Goal: Information Seeking & Learning: Find specific fact

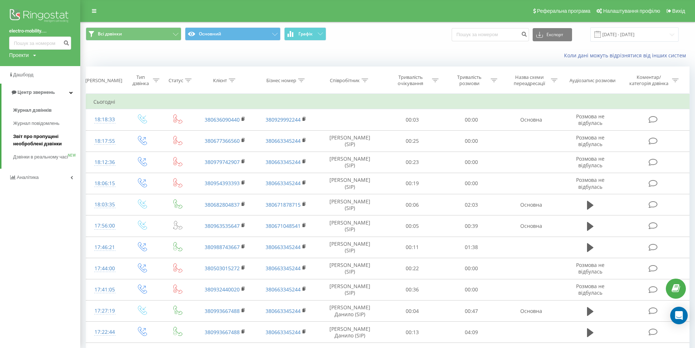
click at [40, 140] on span "Звіт про пропущені необроблені дзвінки" at bounding box center [45, 140] width 64 height 15
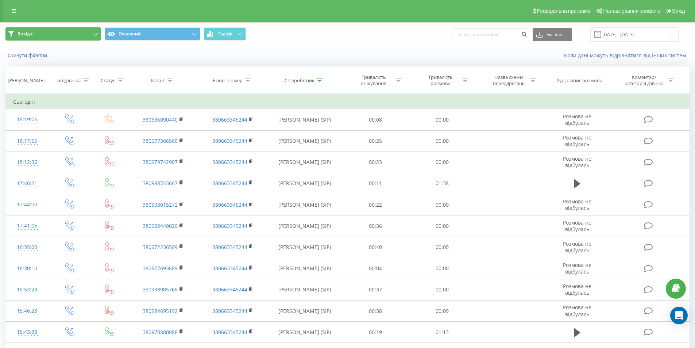
click at [91, 38] on button "Вихідні" at bounding box center [53, 33] width 96 height 13
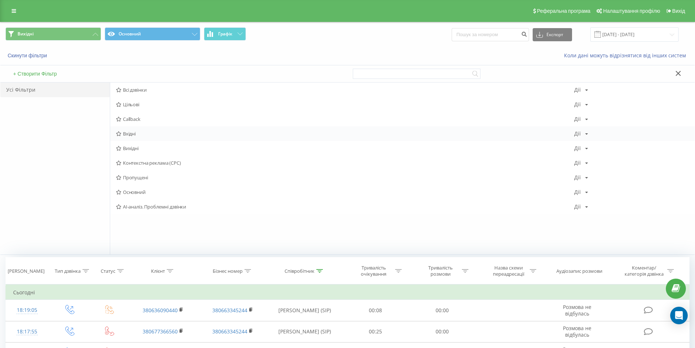
click at [142, 132] on span "Вхідні" at bounding box center [345, 133] width 458 height 5
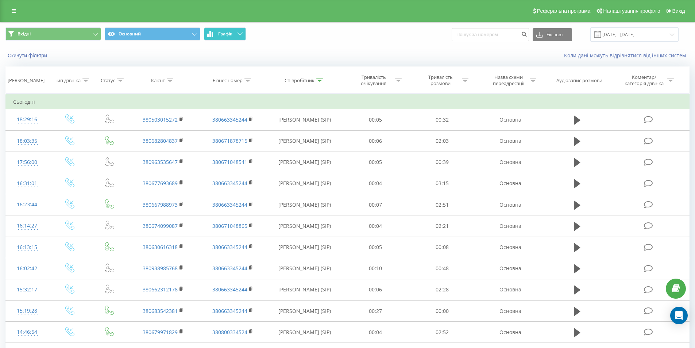
click at [237, 34] on button "Графік" at bounding box center [225, 33] width 42 height 13
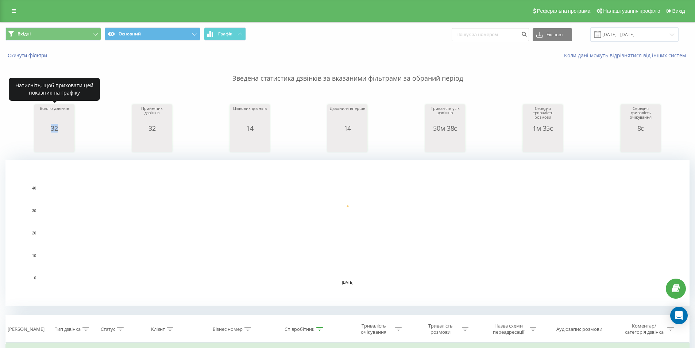
drag, startPoint x: 49, startPoint y: 129, endPoint x: 61, endPoint y: 130, distance: 12.1
click at [61, 130] on div "32" at bounding box center [54, 127] width 36 height 7
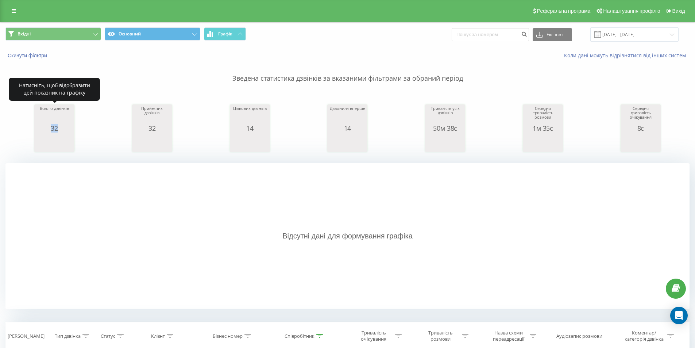
copy div "32"
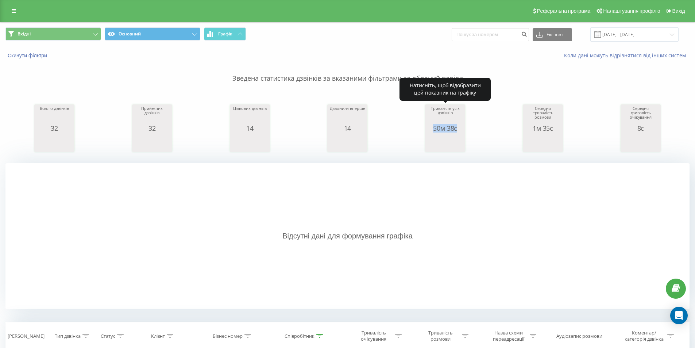
drag, startPoint x: 440, startPoint y: 126, endPoint x: 457, endPoint y: 126, distance: 17.2
click at [457, 126] on div "50м 38с" at bounding box center [445, 127] width 36 height 7
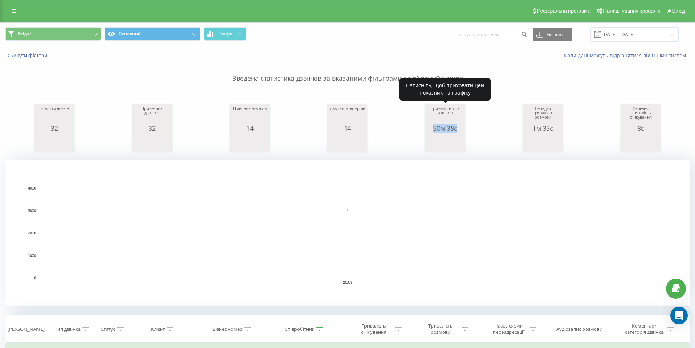
copy div "50м 38с"
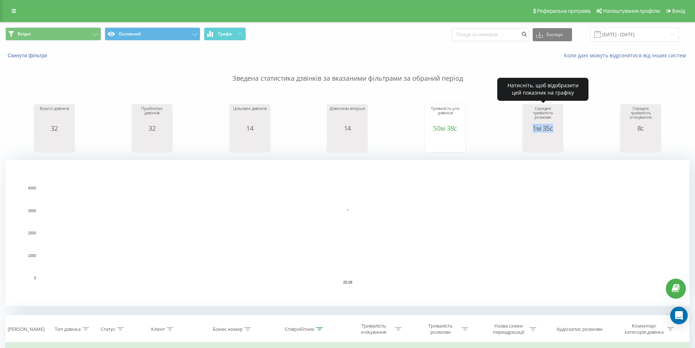
drag, startPoint x: 532, startPoint y: 127, endPoint x: 562, endPoint y: 131, distance: 29.8
click at [562, 131] on div "Середня тривалість розмови 1м 35с date averageConversationTime 20.09.25 94 20.0…" at bounding box center [543, 127] width 40 height 47
copy div "1м 35с"
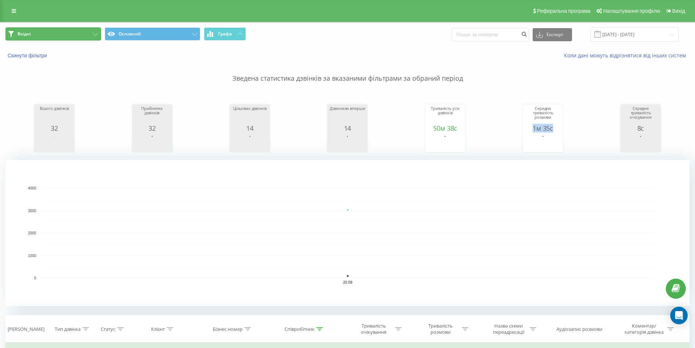
click at [81, 34] on button "Вхідні" at bounding box center [53, 33] width 96 height 13
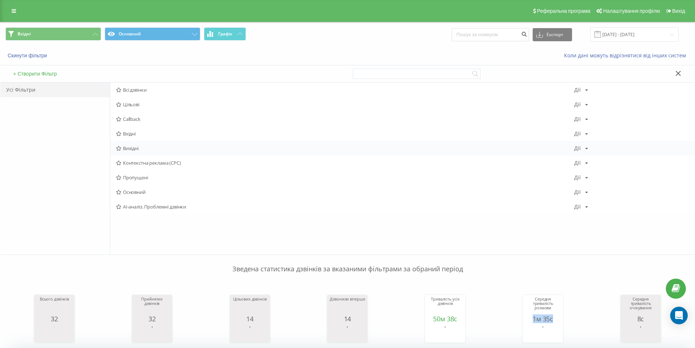
click at [123, 147] on span "Вихідні" at bounding box center [345, 148] width 458 height 5
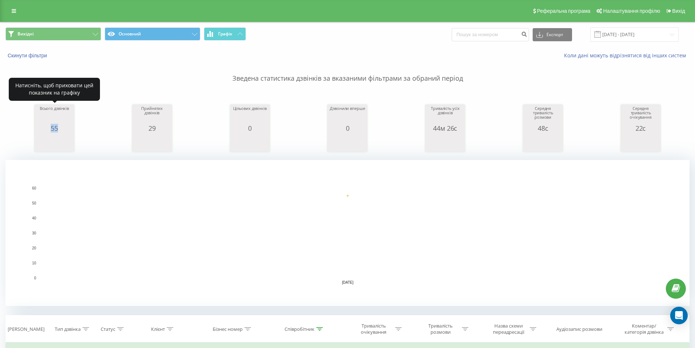
drag, startPoint x: 50, startPoint y: 128, endPoint x: 58, endPoint y: 130, distance: 8.1
click at [58, 130] on div "55" at bounding box center [54, 127] width 36 height 7
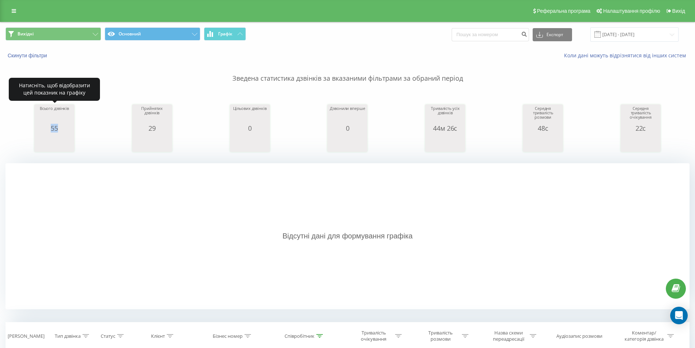
copy div "55"
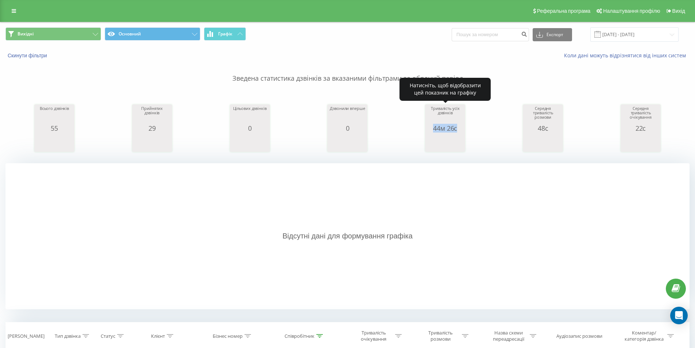
drag, startPoint x: 432, startPoint y: 129, endPoint x: 457, endPoint y: 130, distance: 25.6
click at [457, 130] on div "44м 26с" at bounding box center [445, 127] width 36 height 7
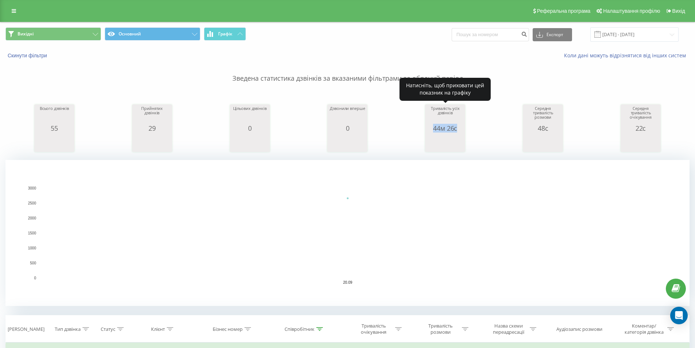
copy div "44м 26с"
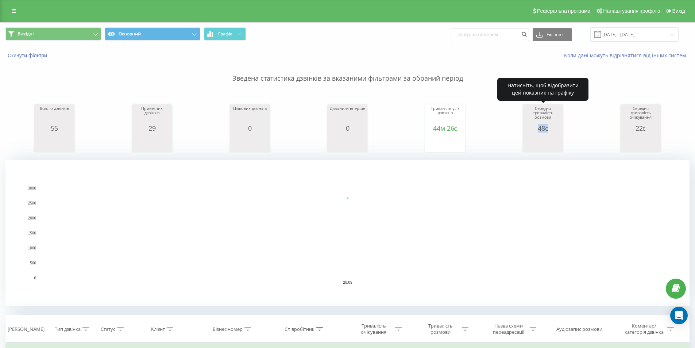
drag, startPoint x: 539, startPoint y: 127, endPoint x: 548, endPoint y: 131, distance: 9.4
click at [548, 131] on div "48с" at bounding box center [543, 127] width 36 height 7
copy div "48с"
